Goal: Task Accomplishment & Management: Manage account settings

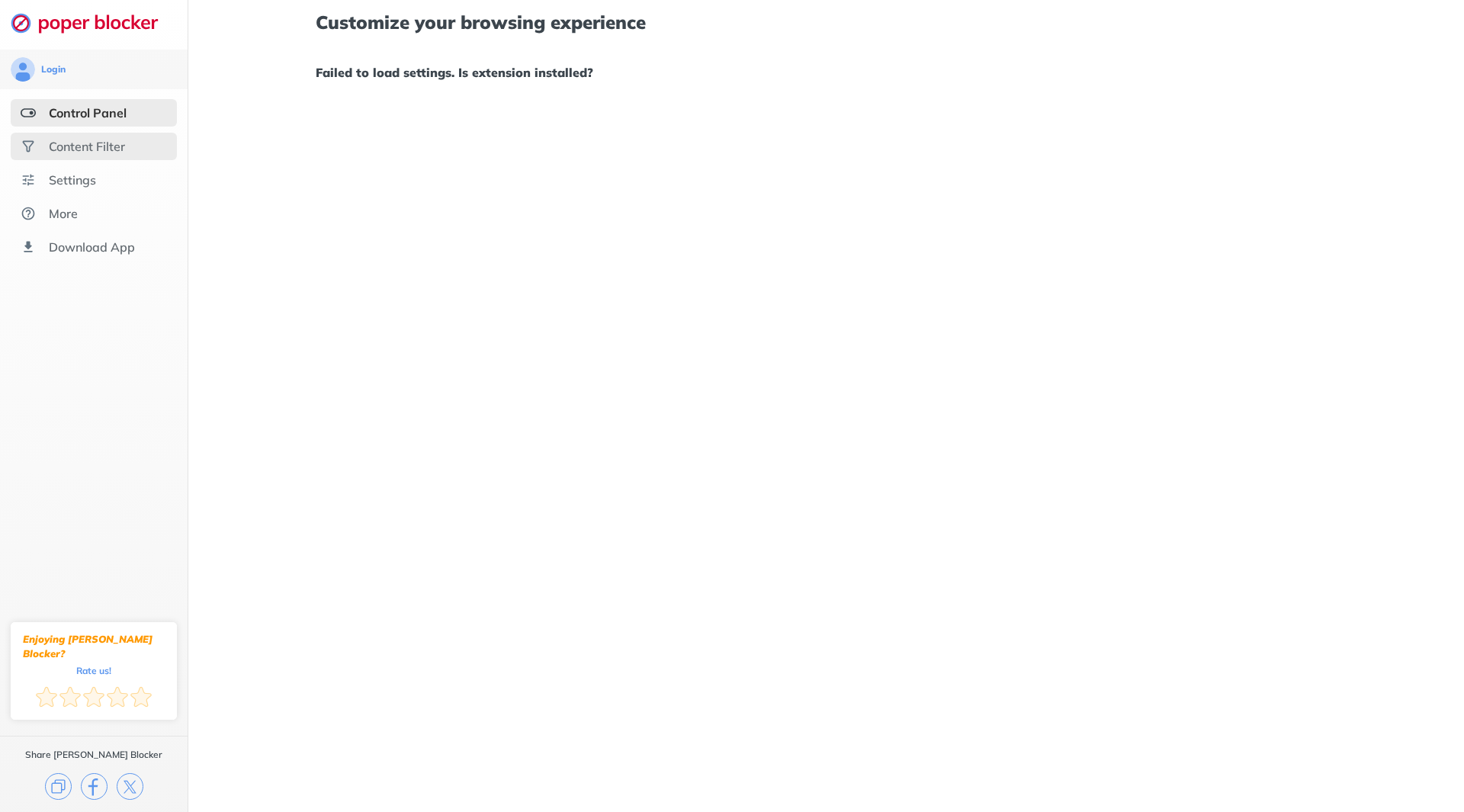
click at [122, 138] on div "Content Filter" at bounding box center [93, 146] width 166 height 27
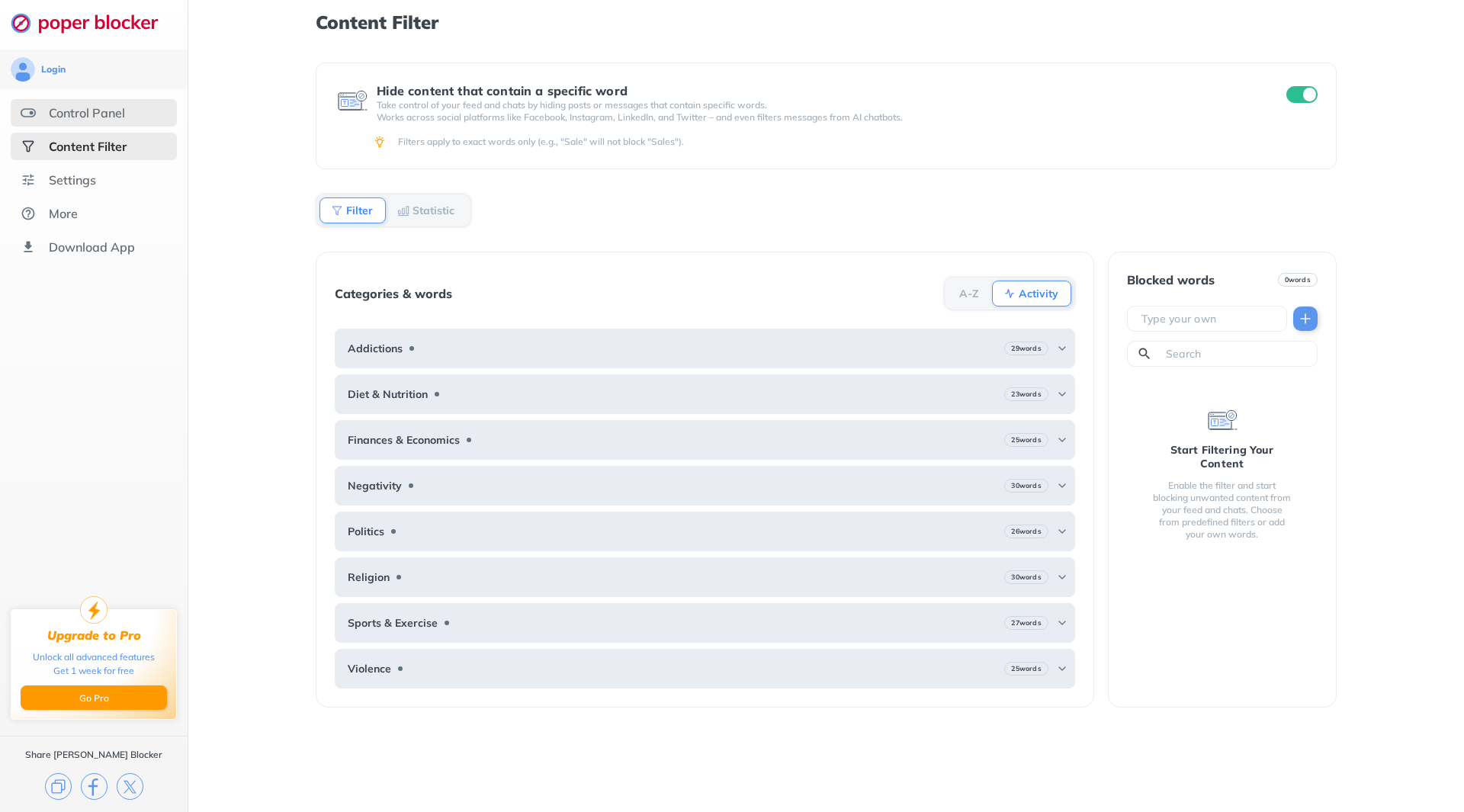
click at [124, 114] on div "Control Panel" at bounding box center [87, 113] width 76 height 15
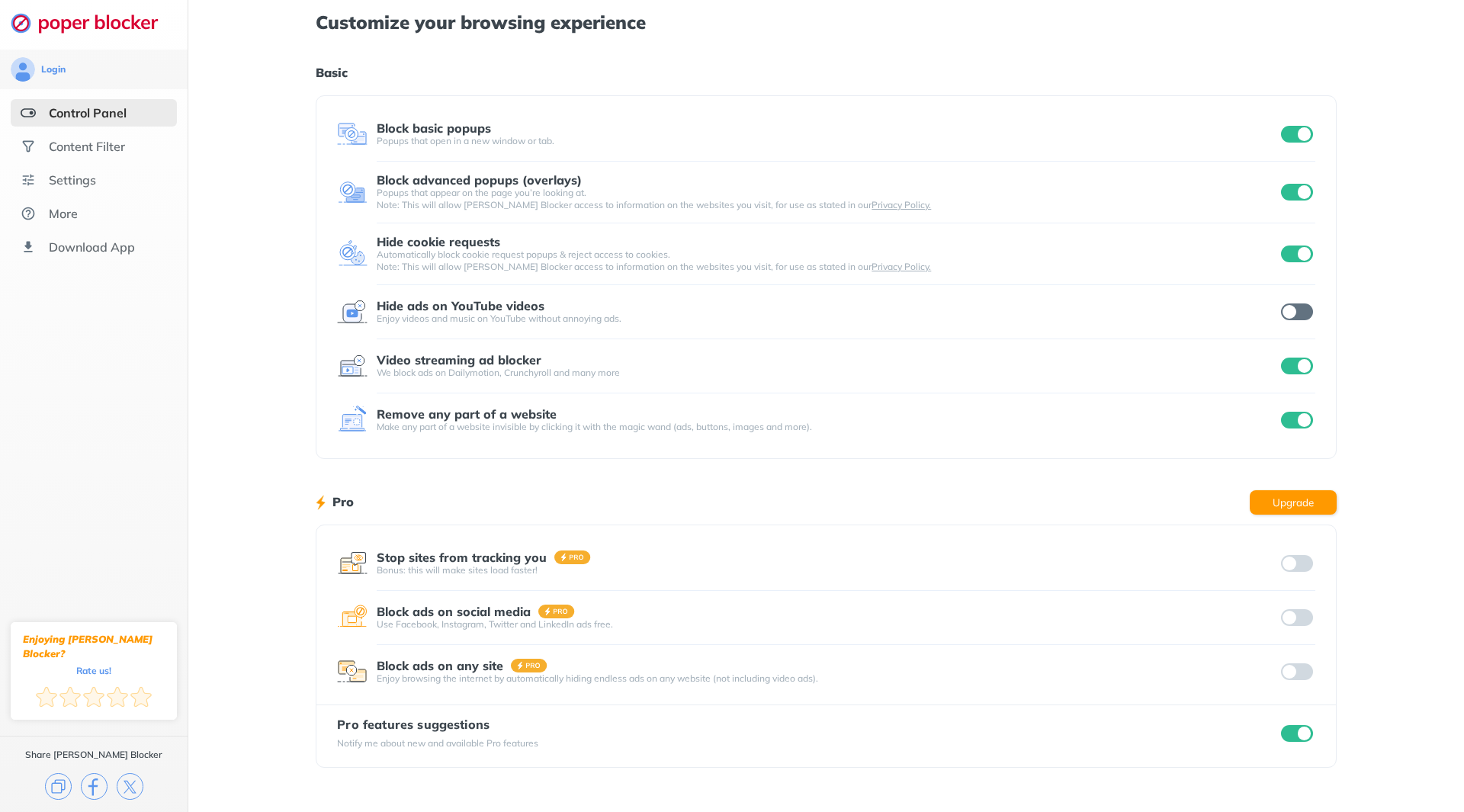
click at [564, 210] on div "Popups that appear on the page you’re looking at. Note: This will allow [PERSON…" at bounding box center [827, 199] width 901 height 24
click at [560, 195] on div "Popups that appear on the page you’re looking at. Note: This will allow [PERSON…" at bounding box center [827, 199] width 901 height 24
click at [90, 151] on div "Content Filter" at bounding box center [93, 146] width 166 height 27
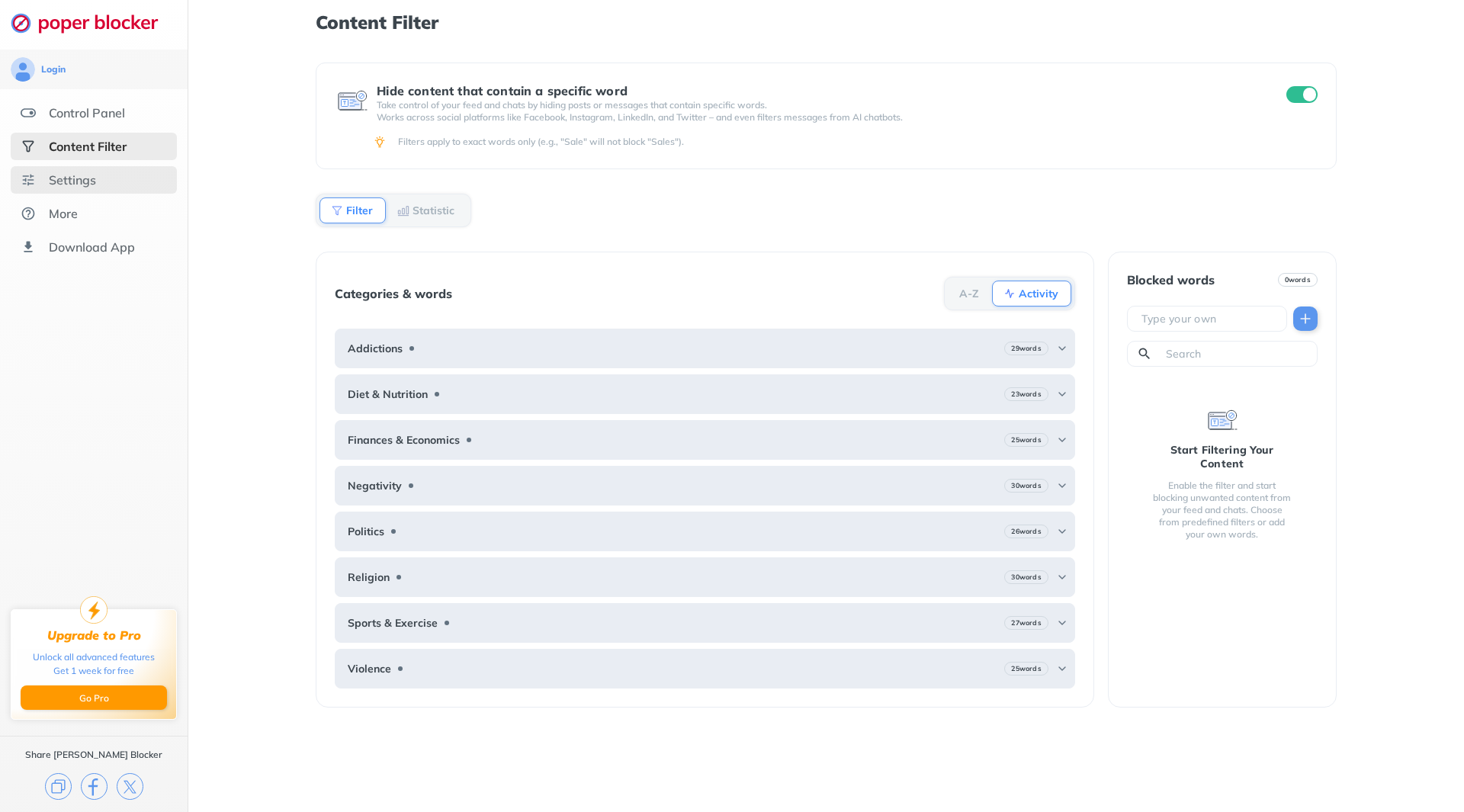
click at [81, 179] on div "Settings" at bounding box center [73, 180] width 47 height 15
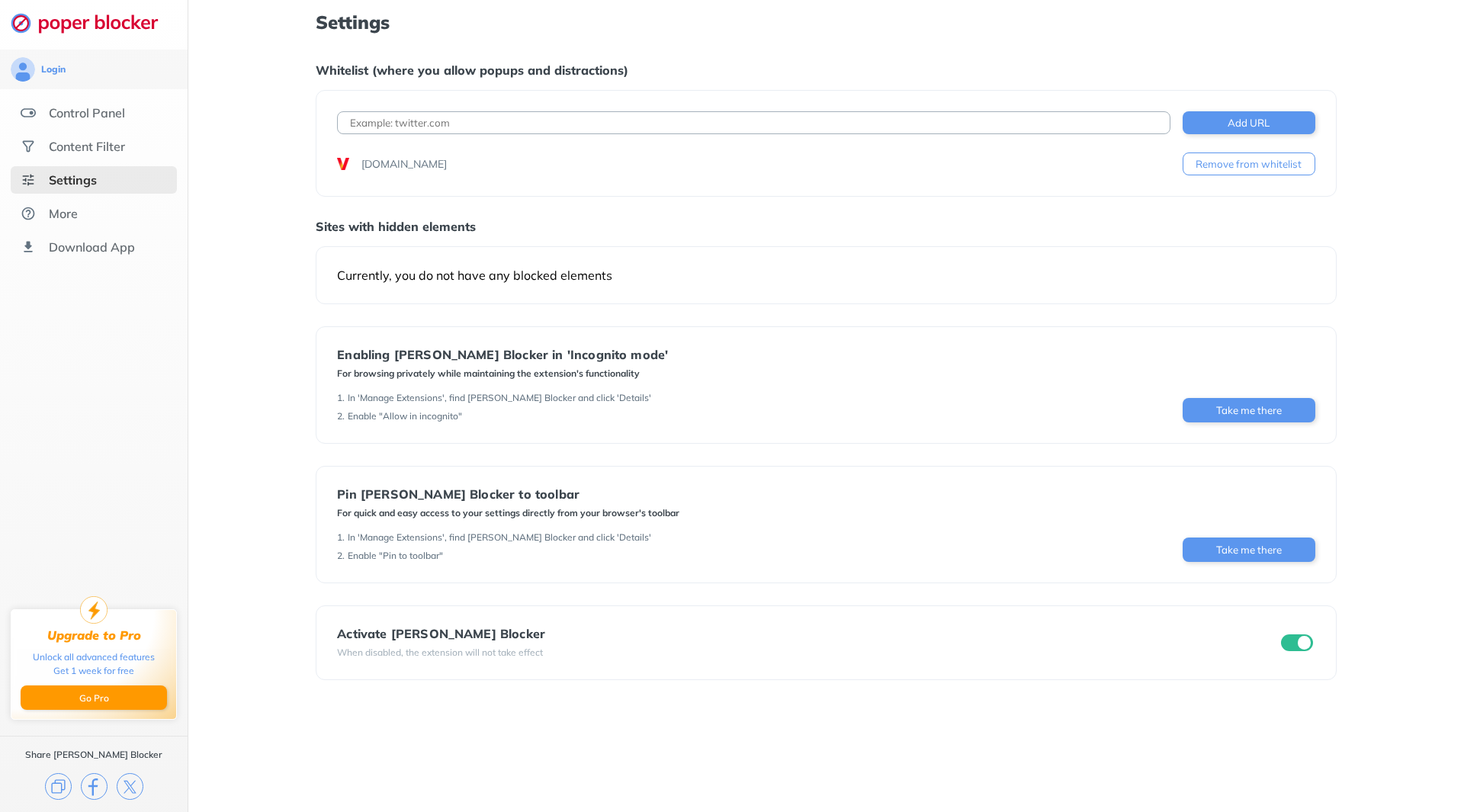
click at [551, 123] on input at bounding box center [754, 122] width 833 height 23
type input "[DOMAIN_NAME]"
click at [1244, 120] on button "Add URL" at bounding box center [1248, 122] width 133 height 23
